Goal: Check status: Check status

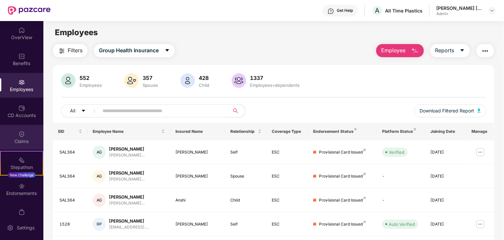
click at [24, 143] on div "Claims" at bounding box center [21, 141] width 43 height 7
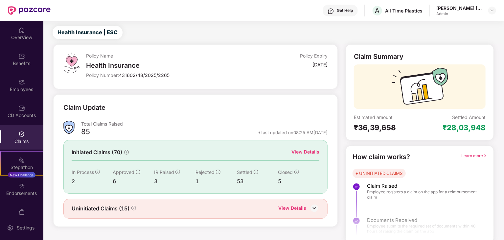
scroll to position [17, 0]
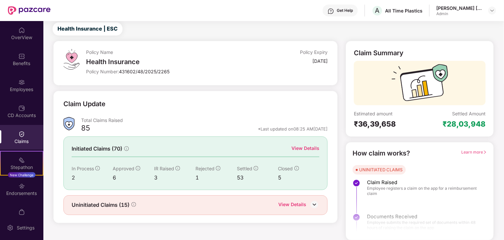
click at [309, 147] on div "View Details" at bounding box center [305, 148] width 28 height 7
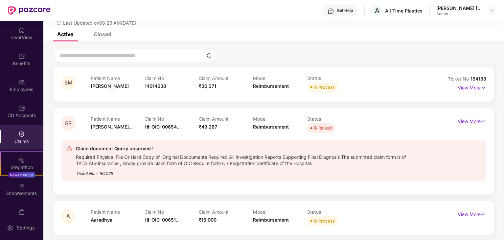
scroll to position [66, 0]
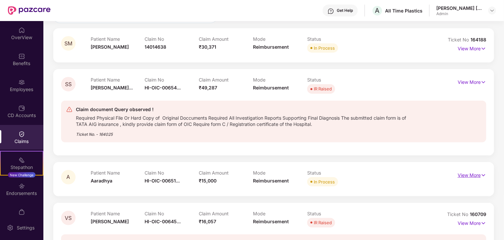
click at [472, 175] on p "View More" at bounding box center [472, 174] width 29 height 9
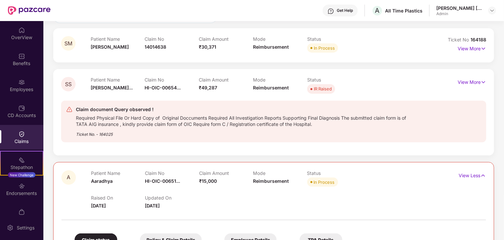
scroll to position [164, 0]
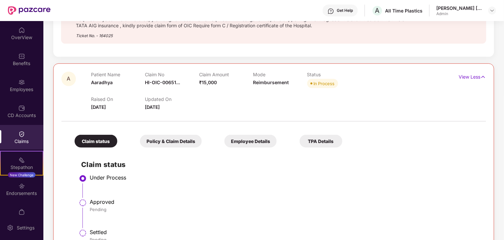
click at [187, 137] on div "Policy & Claim Details" at bounding box center [171, 141] width 62 height 13
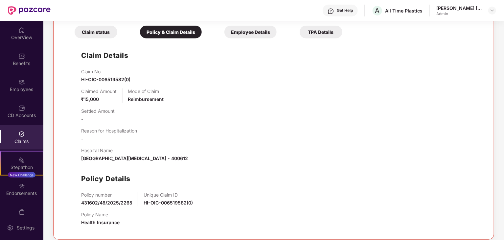
scroll to position [296, 0]
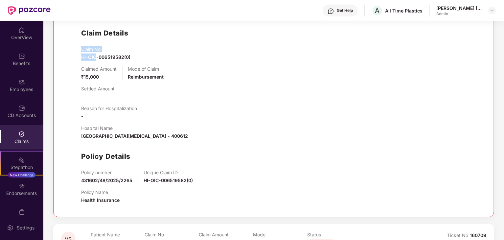
drag, startPoint x: 81, startPoint y: 49, endPoint x: 103, endPoint y: 52, distance: 21.9
click at [96, 52] on div "Claim No HI-OIC-006519582(0)" at bounding box center [105, 53] width 49 height 14
drag, startPoint x: 135, startPoint y: 54, endPoint x: 79, endPoint y: 53, distance: 56.2
click at [79, 53] on div "Claim Details Claim No HI-OIC-006519582(0) Claimed Amount ₹15,000 Mode of Claim…" at bounding box center [273, 114] width 411 height 190
copy span "HI-OIC-006519582(0)"
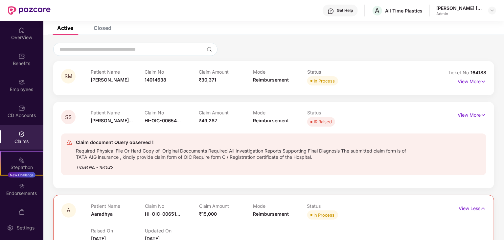
scroll to position [0, 0]
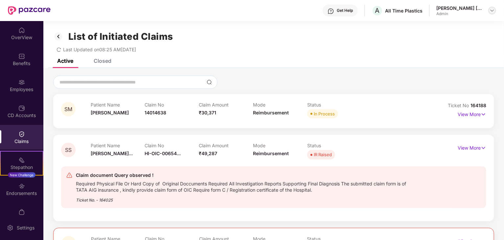
click at [489, 9] on div at bounding box center [492, 11] width 8 height 8
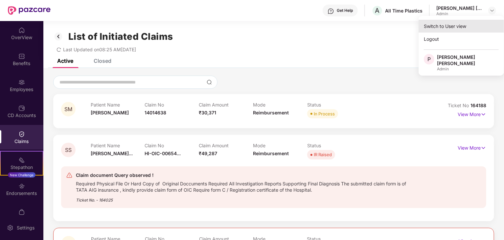
click at [436, 29] on div "Switch to User view" at bounding box center [461, 26] width 85 height 13
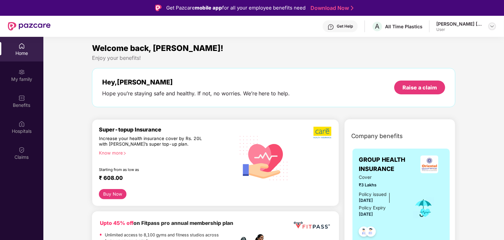
click at [491, 26] on img at bounding box center [492, 26] width 5 height 5
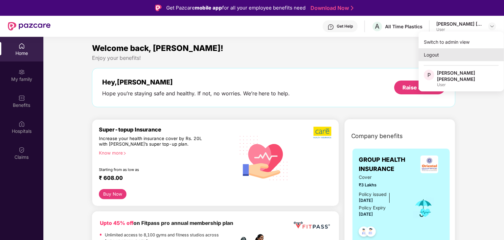
click at [435, 53] on div "Logout" at bounding box center [461, 54] width 85 height 13
